Goal: Task Accomplishment & Management: Use online tool/utility

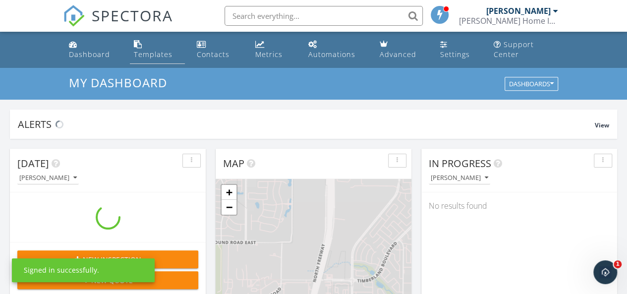
scroll to position [917, 642]
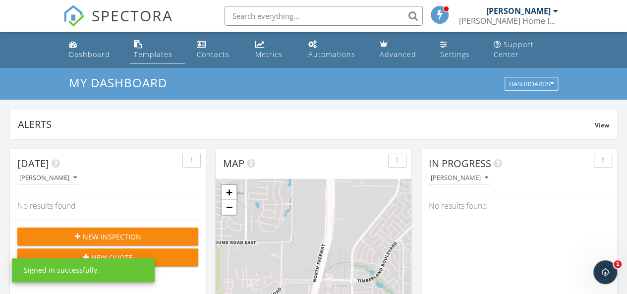
click at [143, 55] on div "Templates" at bounding box center [153, 54] width 39 height 9
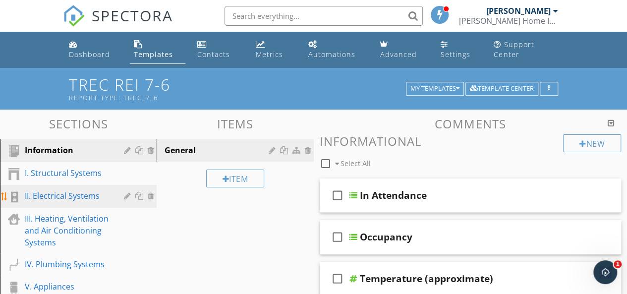
click at [70, 195] on div "II. Electrical Systems" at bounding box center [67, 196] width 85 height 12
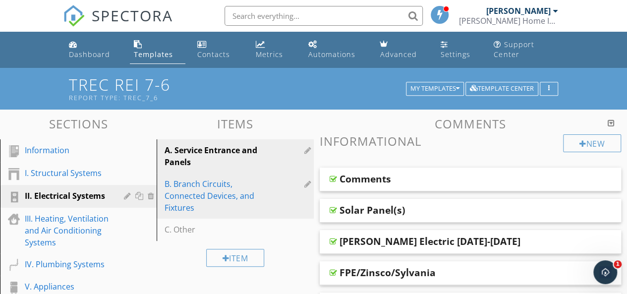
click at [174, 189] on div "B. Branch Circuits, Connected Devices, and Fixtures" at bounding box center [218, 196] width 107 height 36
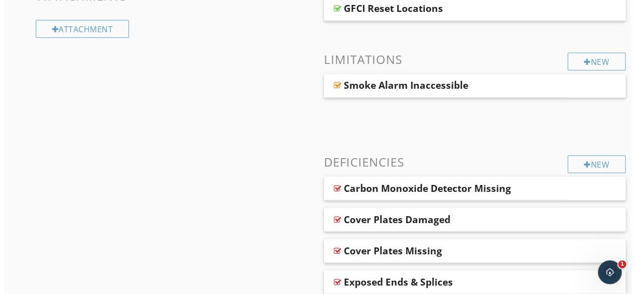
scroll to position [421, 0]
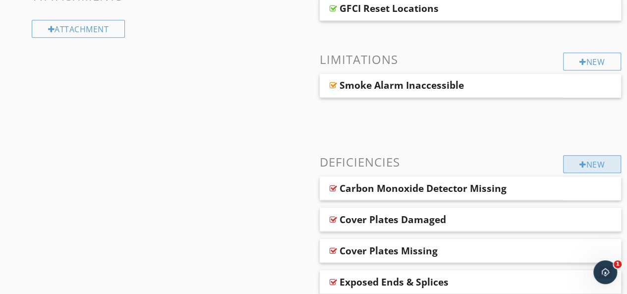
click at [594, 162] on div "New" at bounding box center [592, 164] width 58 height 18
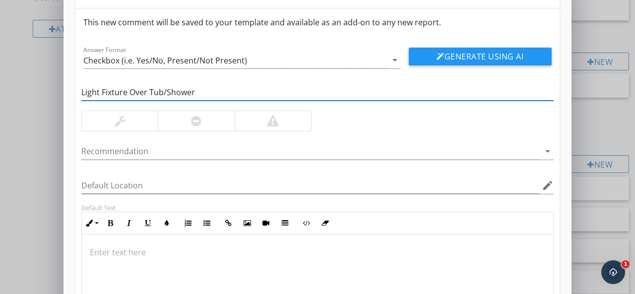
scroll to position [30, 0]
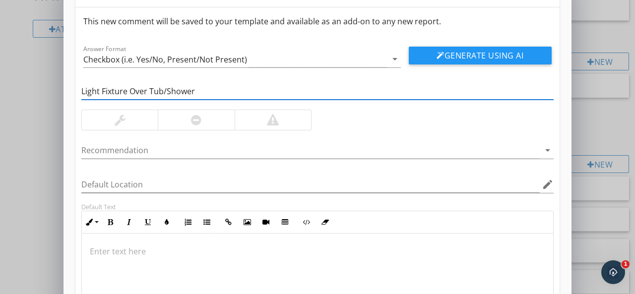
type input "Light Fixture Over Tub/Shower"
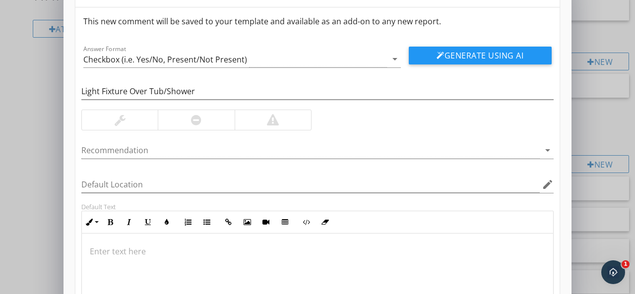
click at [268, 121] on div at bounding box center [273, 120] width 12 height 12
click at [157, 149] on div at bounding box center [310, 150] width 458 height 16
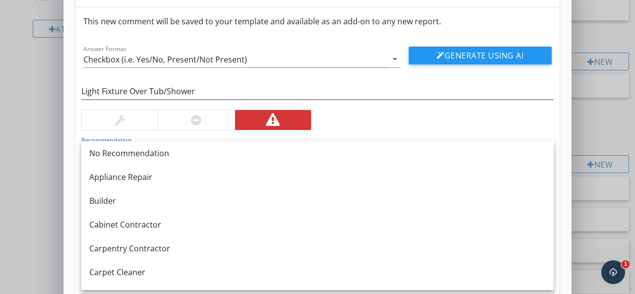
click at [363, 120] on div "Light Fixture Over Tub/Shower Recommendation arrow_drop_down Default Location e…" at bounding box center [317, 199] width 484 height 265
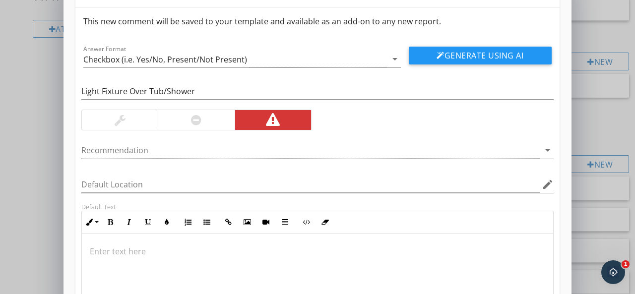
click at [134, 247] on p at bounding box center [317, 251] width 455 height 12
click at [119, 249] on p "Light fixures should be at least 8 feet" at bounding box center [317, 251] width 455 height 12
click at [237, 251] on p "Light fixtures should be at least 8 feet" at bounding box center [317, 251] width 455 height 12
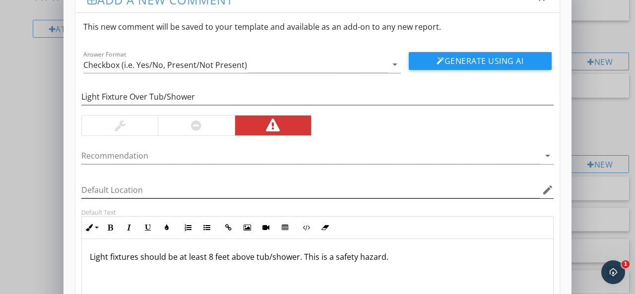
scroll to position [9, 0]
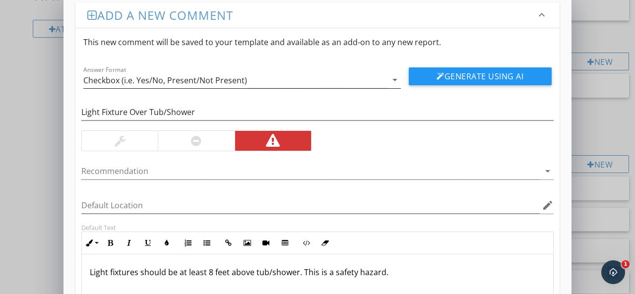
click at [390, 79] on icon "arrow_drop_down" at bounding box center [395, 80] width 12 height 12
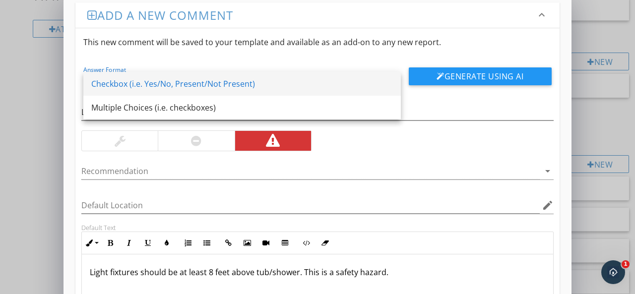
click at [390, 78] on div "Checkbox (i.e. Yes/No, Present/Not Present)" at bounding box center [242, 84] width 302 height 12
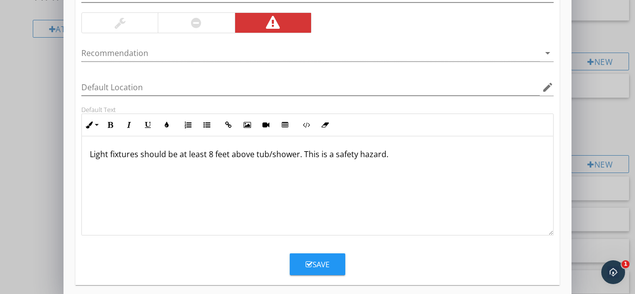
scroll to position [135, 0]
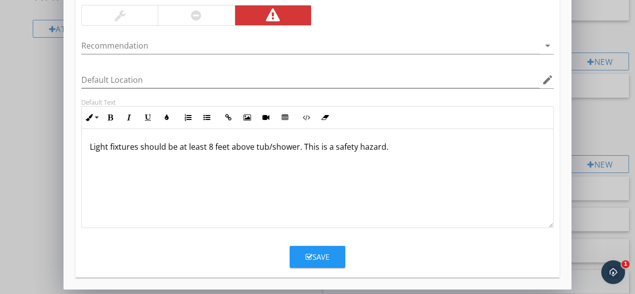
click at [312, 258] on div "Save" at bounding box center [317, 256] width 24 height 11
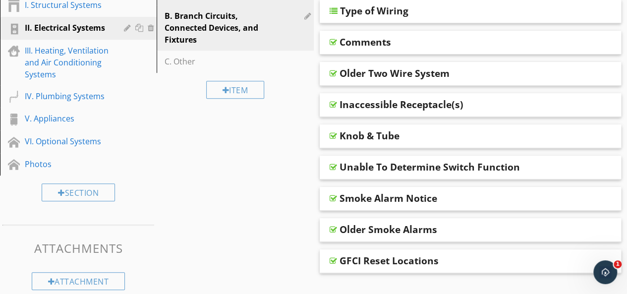
scroll to position [169, 0]
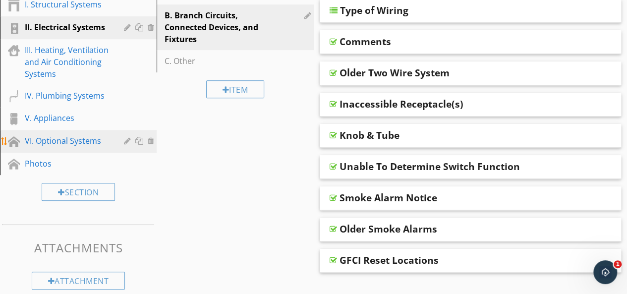
click at [68, 141] on div "VI. Optional Systems" at bounding box center [67, 141] width 85 height 12
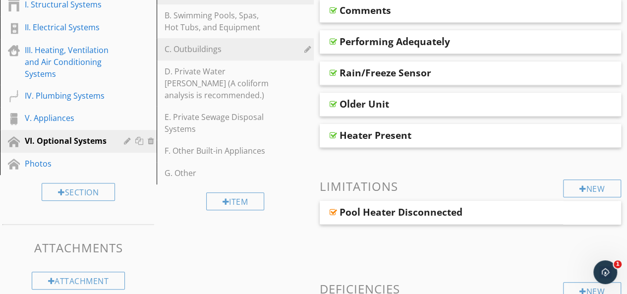
click at [208, 55] on div "C. Outbuildings" at bounding box center [218, 49] width 107 height 12
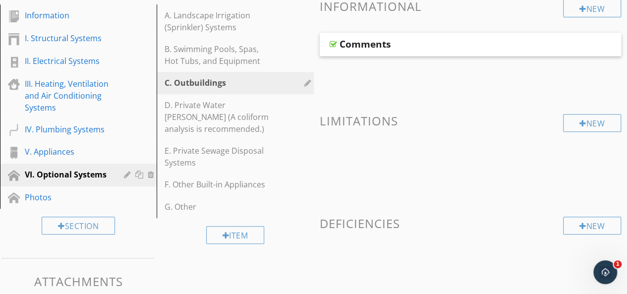
scroll to position [136, 0]
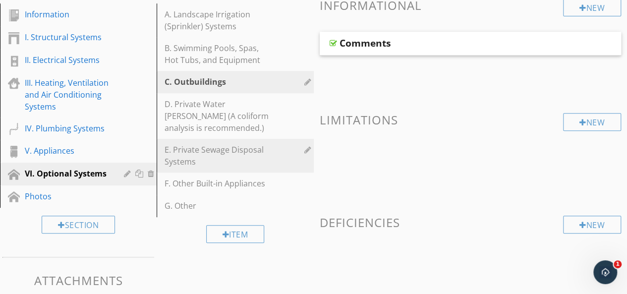
click at [234, 150] on div "E. Private Sewage Disposal Systems" at bounding box center [218, 156] width 107 height 24
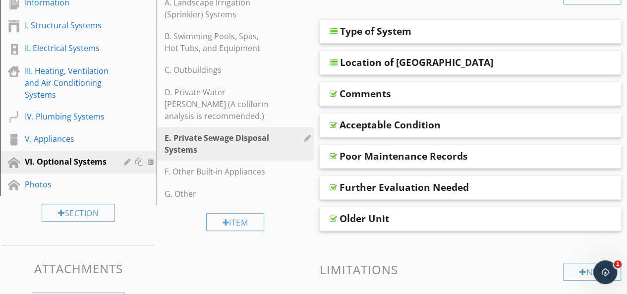
scroll to position [146, 0]
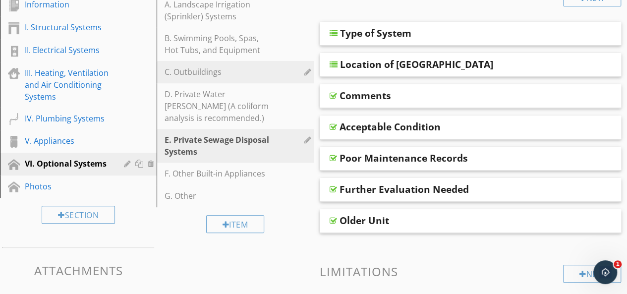
click at [194, 73] on div "C. Outbuildings" at bounding box center [218, 72] width 107 height 12
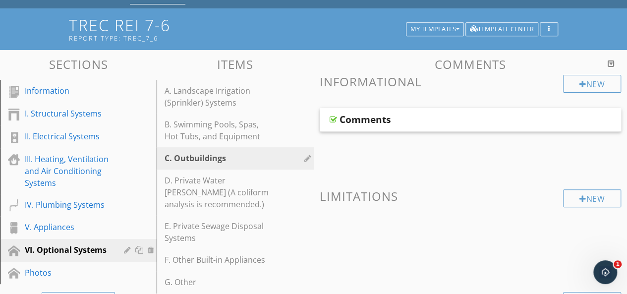
scroll to position [59, 0]
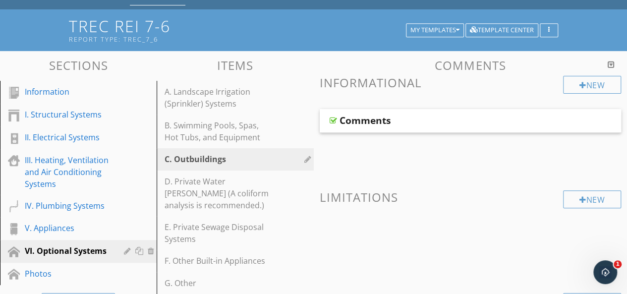
click at [365, 121] on div "Comments" at bounding box center [366, 121] width 52 height 12
click at [355, 145] on span "Comments" at bounding box center [471, 134] width 302 height 50
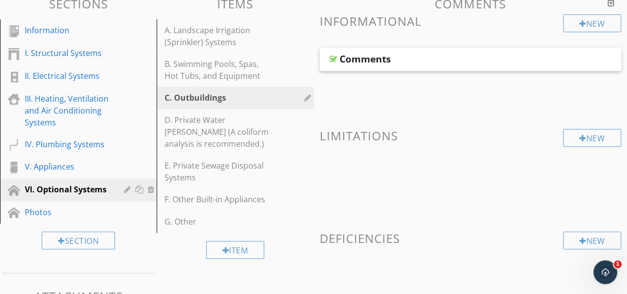
scroll to position [120, 0]
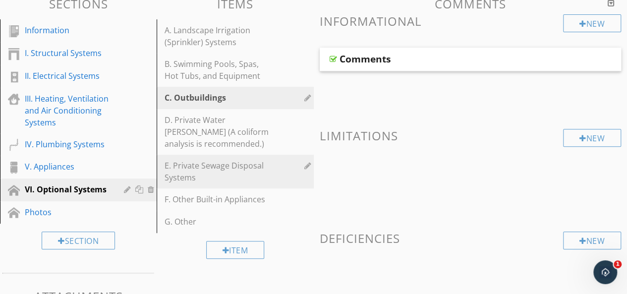
click at [237, 166] on div "E. Private Sewage Disposal Systems" at bounding box center [218, 172] width 107 height 24
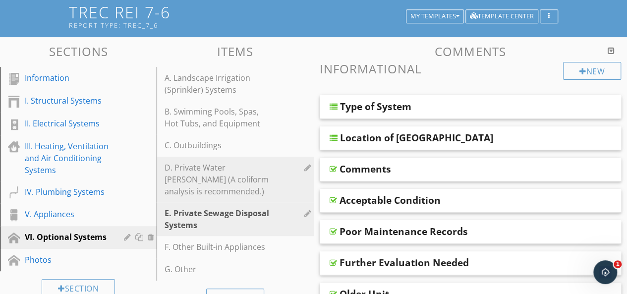
scroll to position [72, 0]
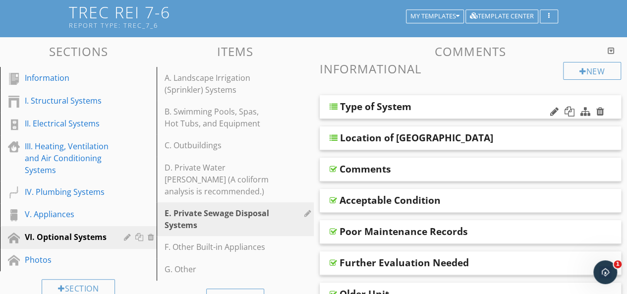
click at [369, 109] on div "Type of System" at bounding box center [375, 107] width 71 height 12
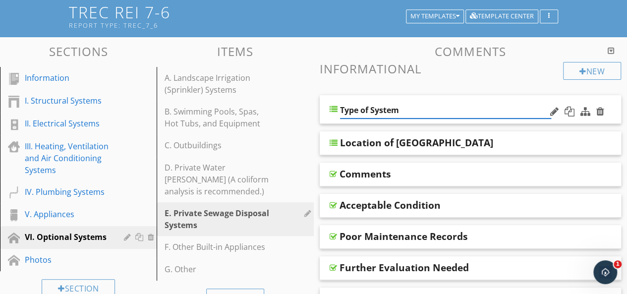
click at [231, 217] on div "E. Private Sewage Disposal Systems" at bounding box center [218, 219] width 107 height 24
